Goal: Complete application form

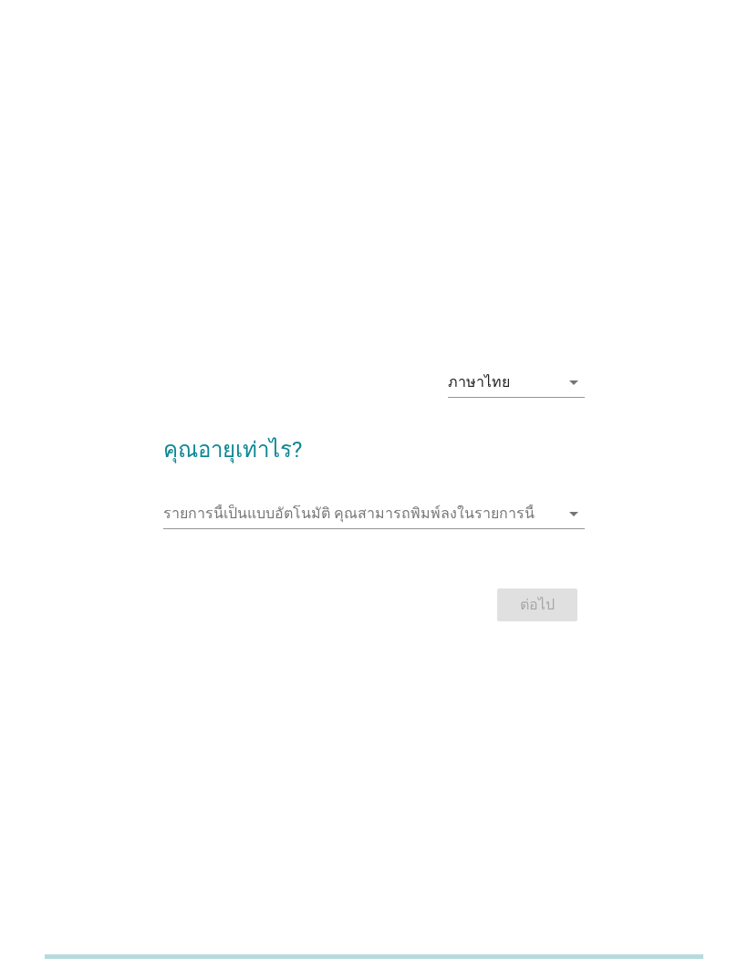
click at [472, 390] on div "ภาษาไทย" at bounding box center [479, 382] width 62 height 16
click at [249, 528] on input "รายการนี้เป็นแบบอัตโนมัติ คุณสามารถพิมพ์ลงในรายการนี้" at bounding box center [360, 513] width 395 height 29
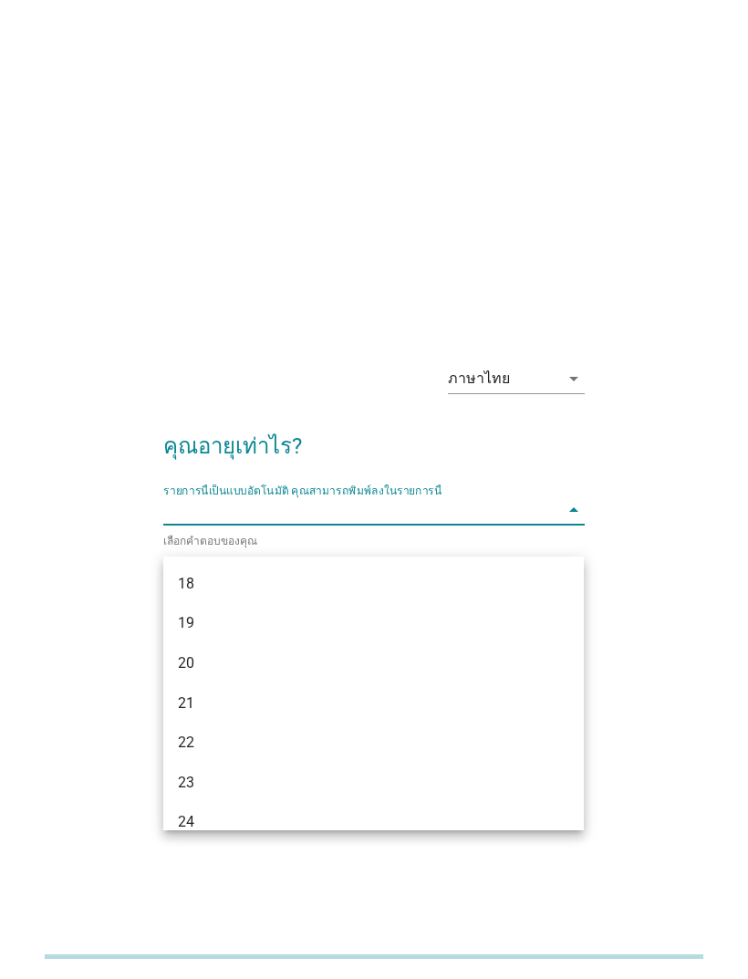
click at [187, 614] on div "19" at bounding box center [357, 623] width 359 height 22
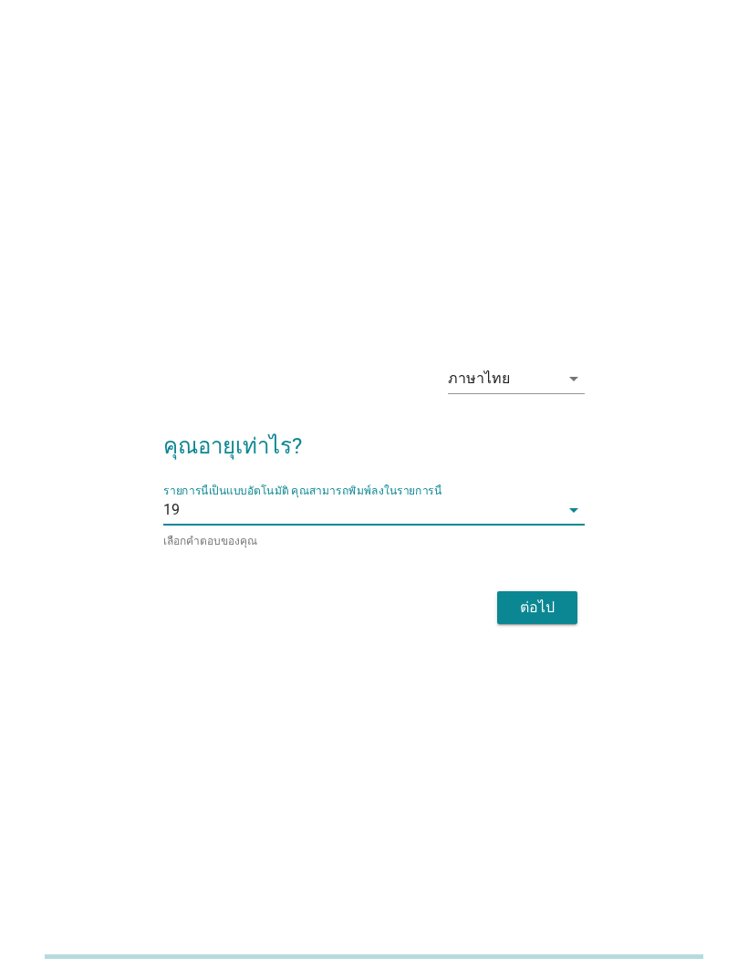
click at [541, 619] on div "ต่อไป" at bounding box center [537, 608] width 51 height 22
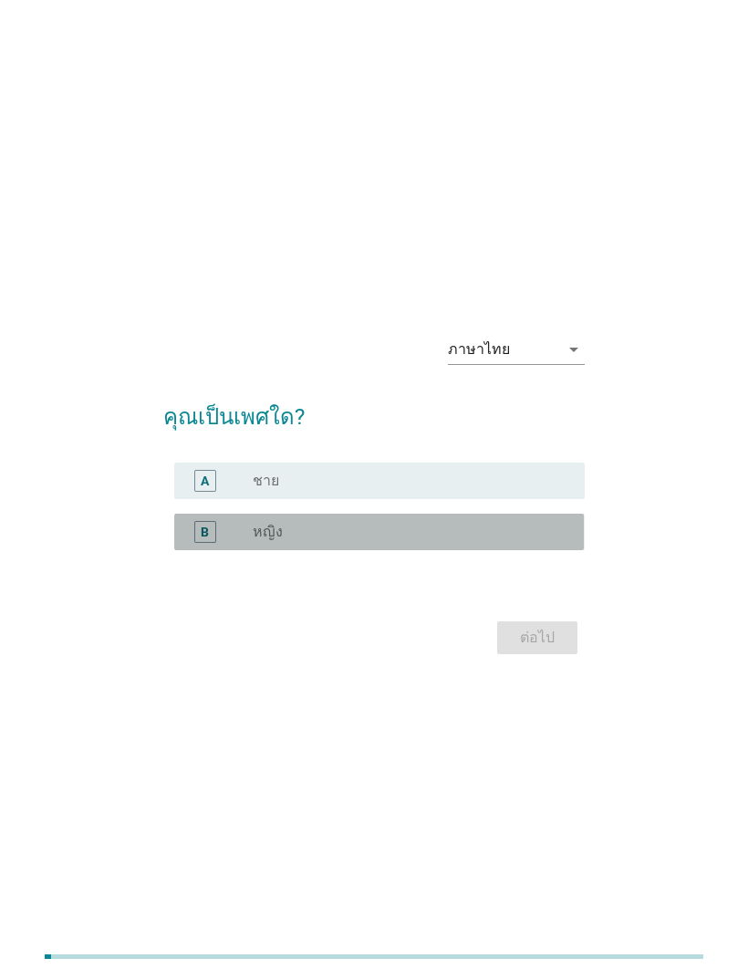
click at [189, 543] on div "B" at bounding box center [205, 532] width 32 height 22
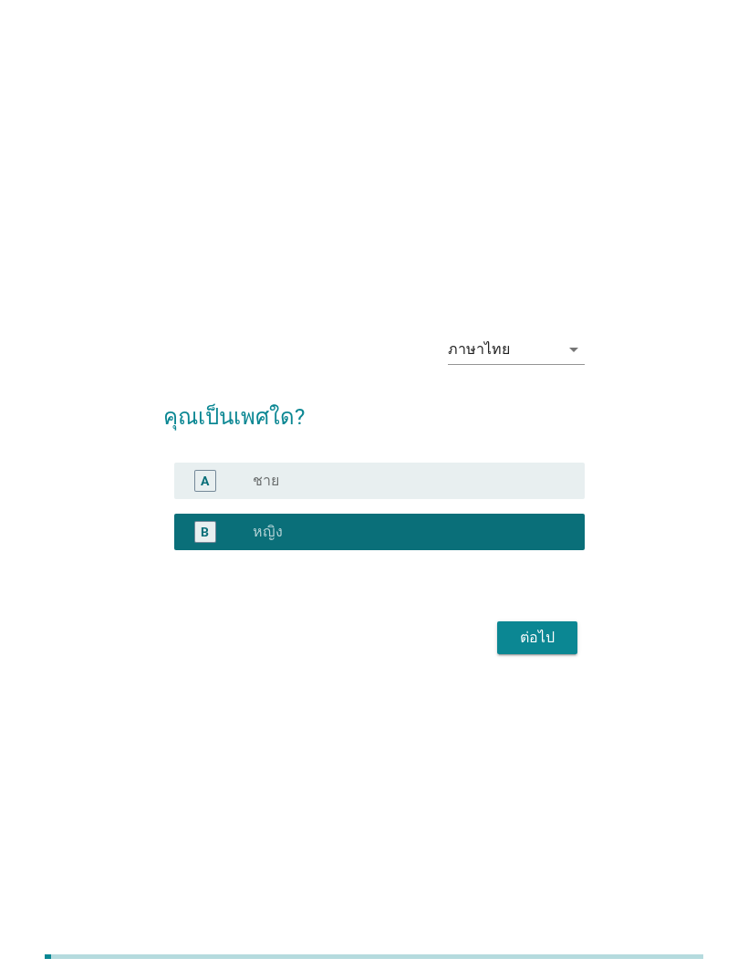
click at [515, 649] on div "ต่อไป" at bounding box center [537, 638] width 51 height 22
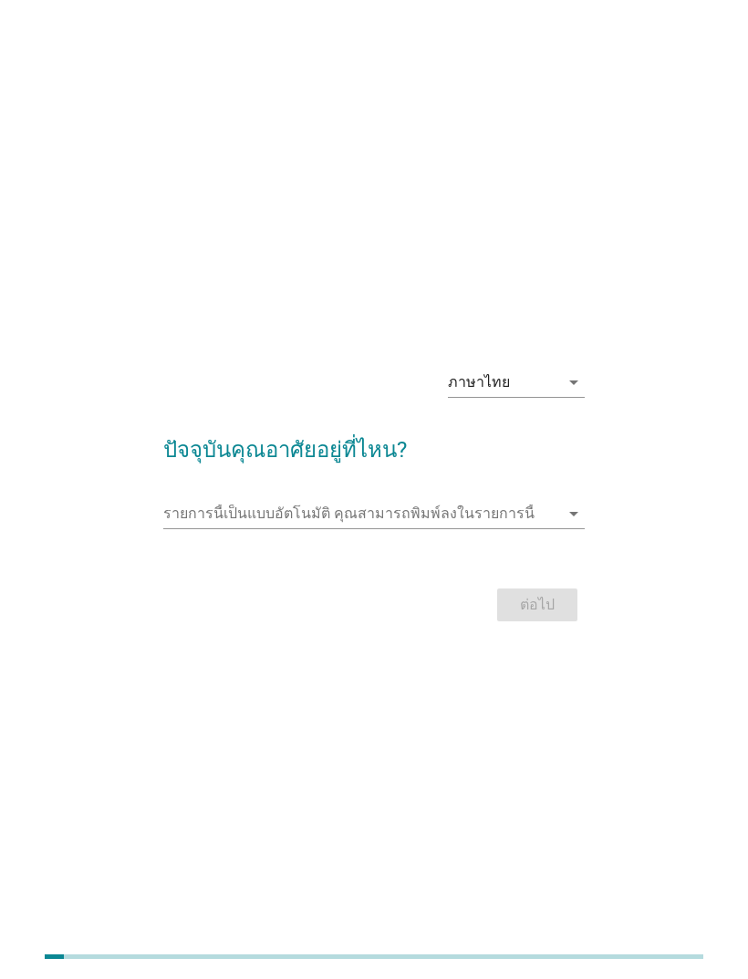
click at [213, 528] on input "รายการนี้เป็นแบบอัตโนมัติ คุณสามารถพิมพ์ลงในรายการนี้" at bounding box center [360, 513] width 395 height 29
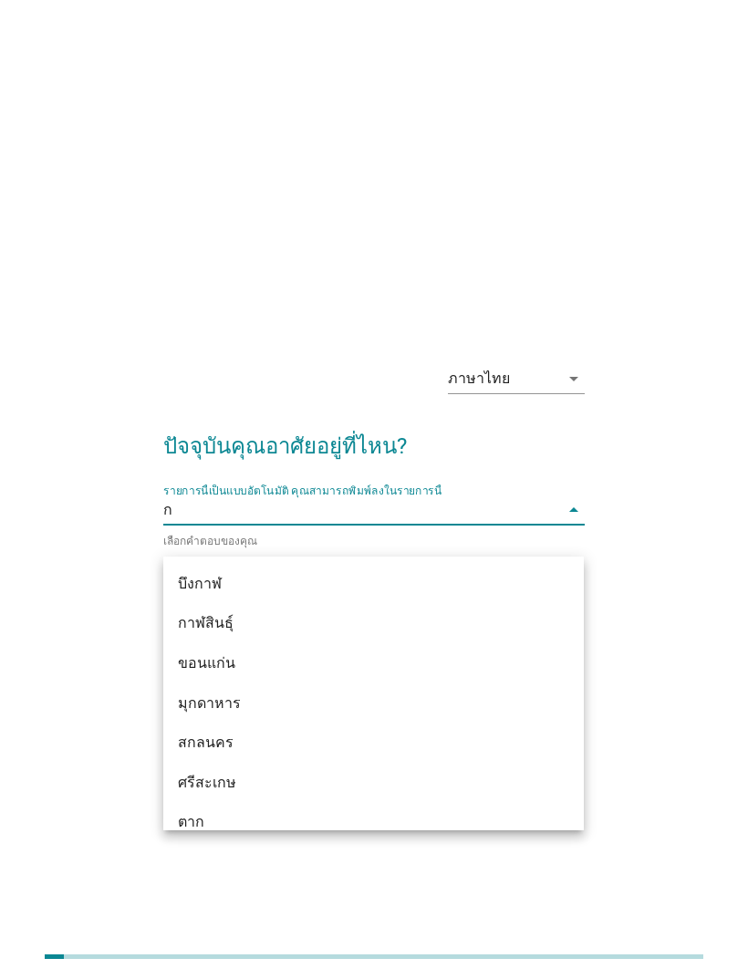
type input "กร"
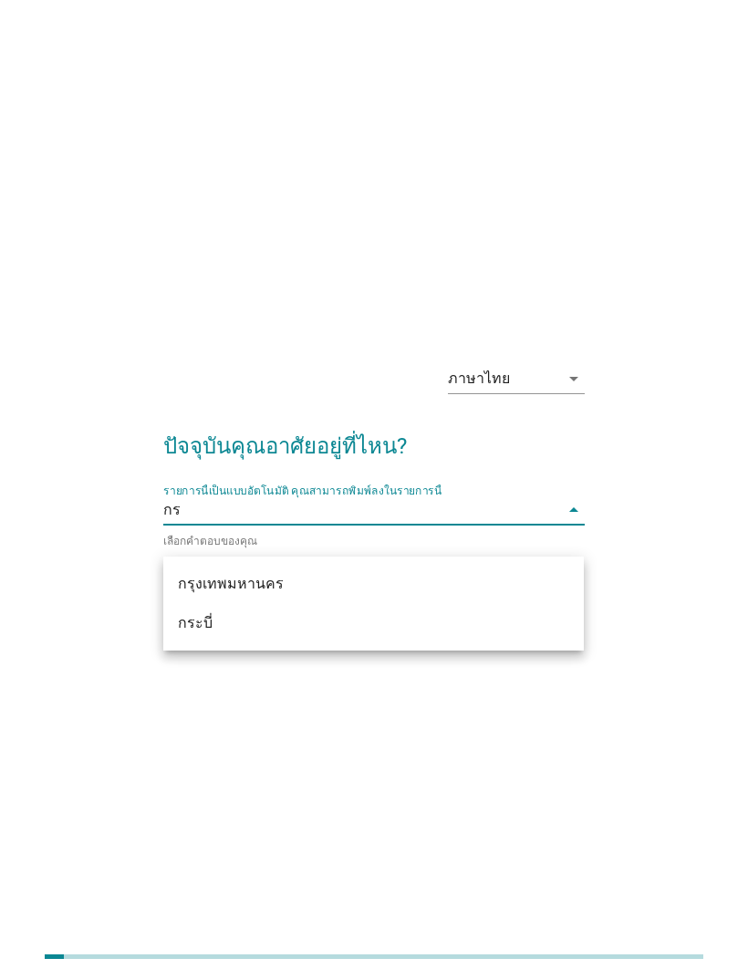
click at [201, 581] on div "กรุงเทพมหานคร" at bounding box center [357, 584] width 359 height 22
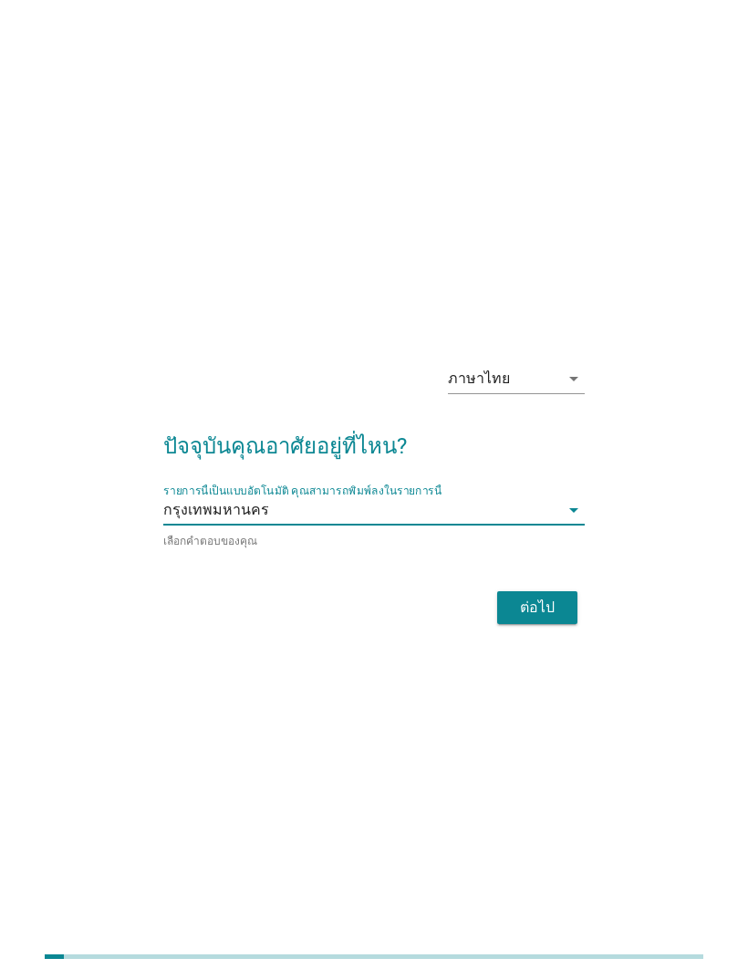
click at [526, 619] on div "ต่อไป" at bounding box center [537, 608] width 51 height 22
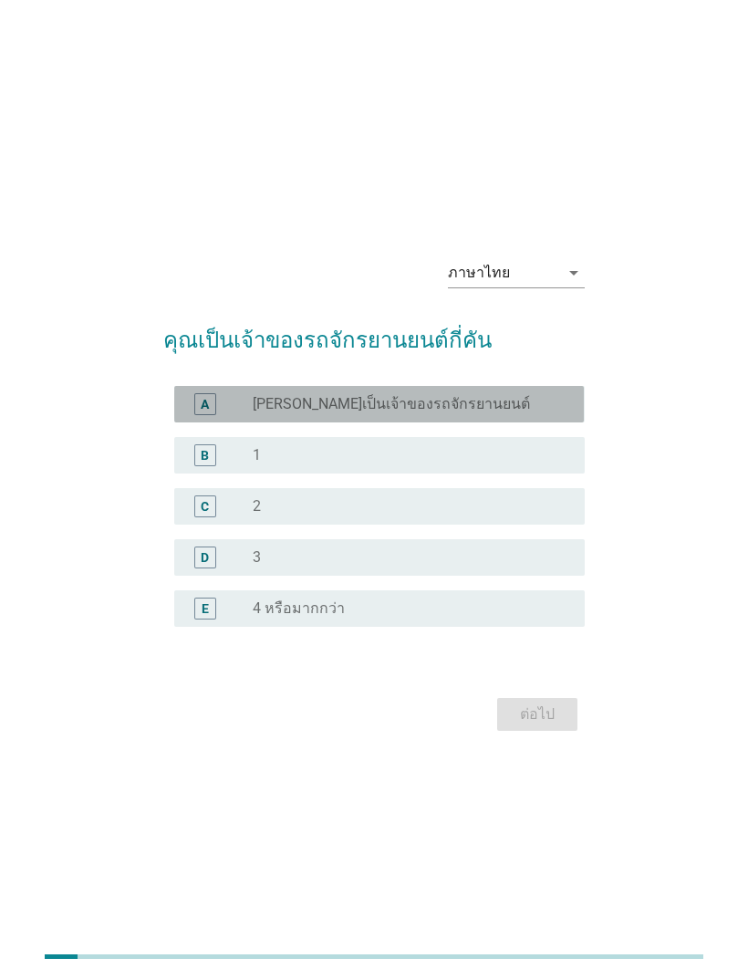
click at [215, 415] on div "A" at bounding box center [205, 404] width 22 height 22
